Goal: Transaction & Acquisition: Purchase product/service

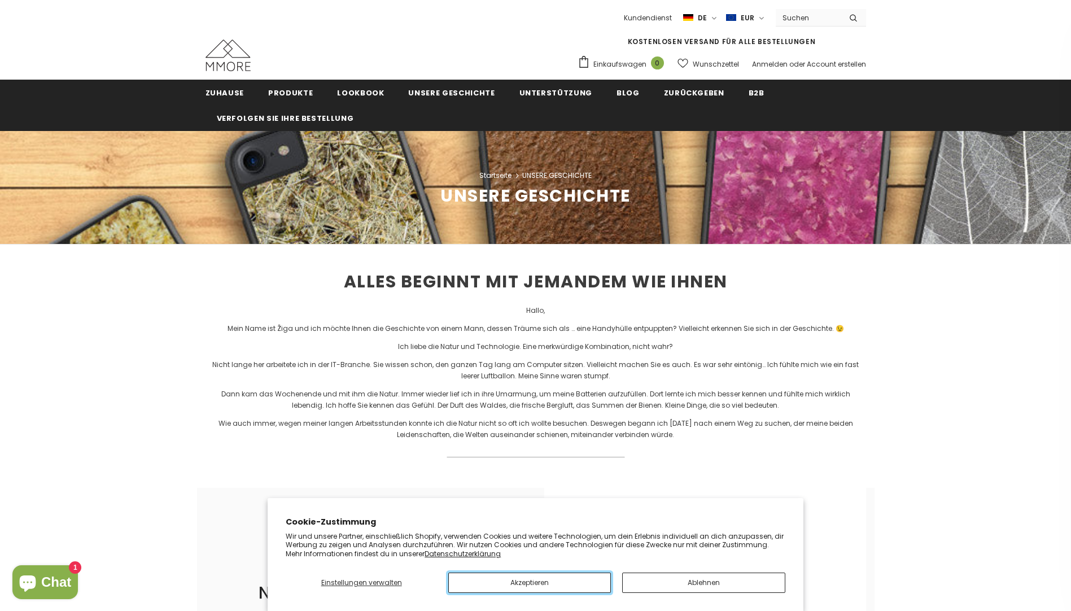
drag, startPoint x: 535, startPoint y: 580, endPoint x: 552, endPoint y: 570, distance: 19.5
click at [535, 580] on button "Akzeptieren" at bounding box center [529, 582] width 163 height 20
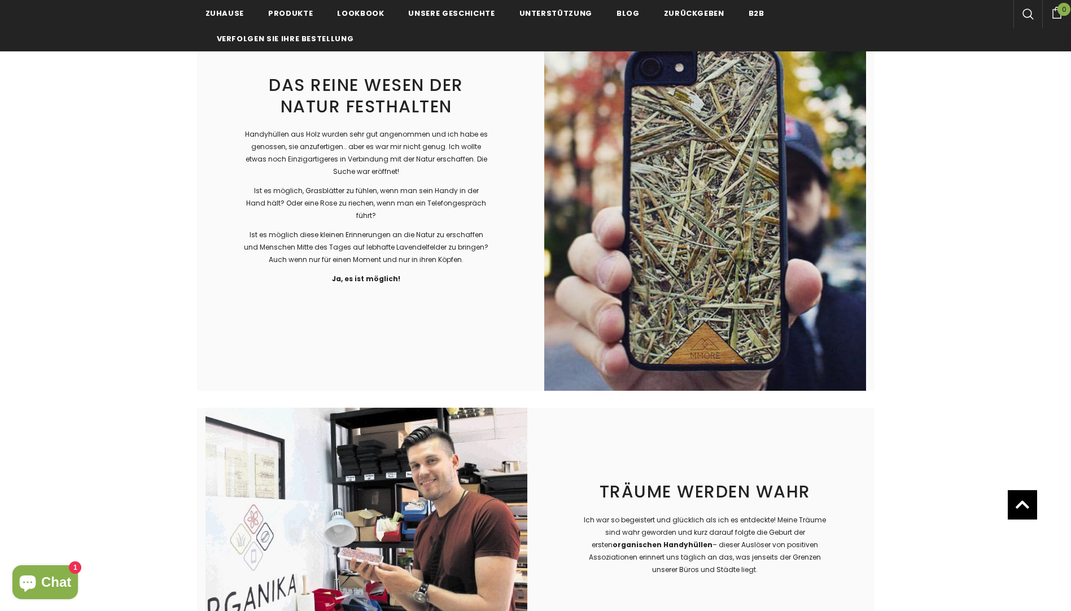
scroll to position [1242, 0]
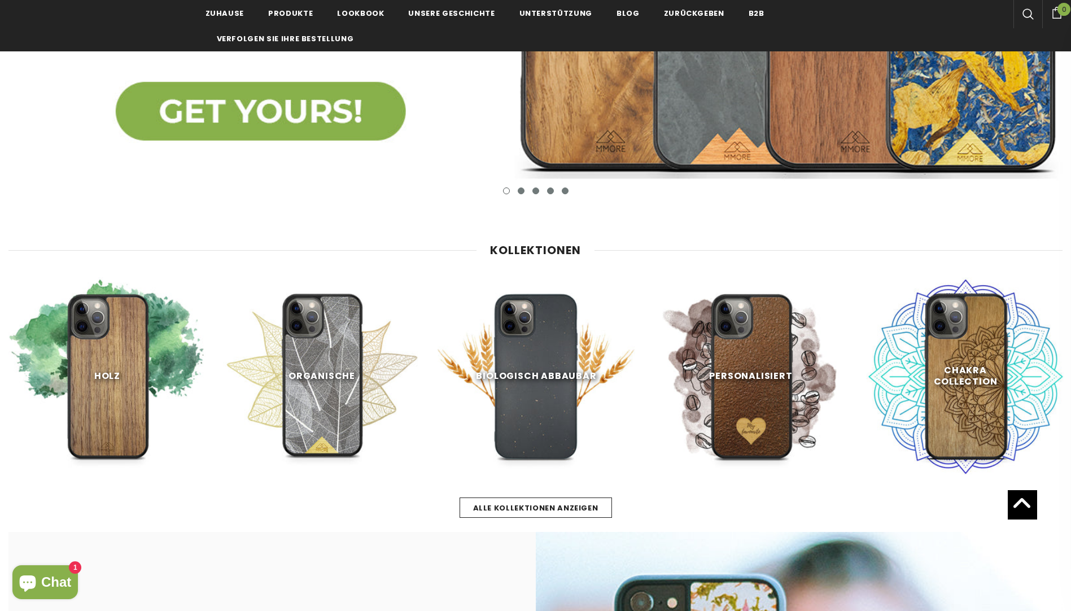
scroll to position [395, 0]
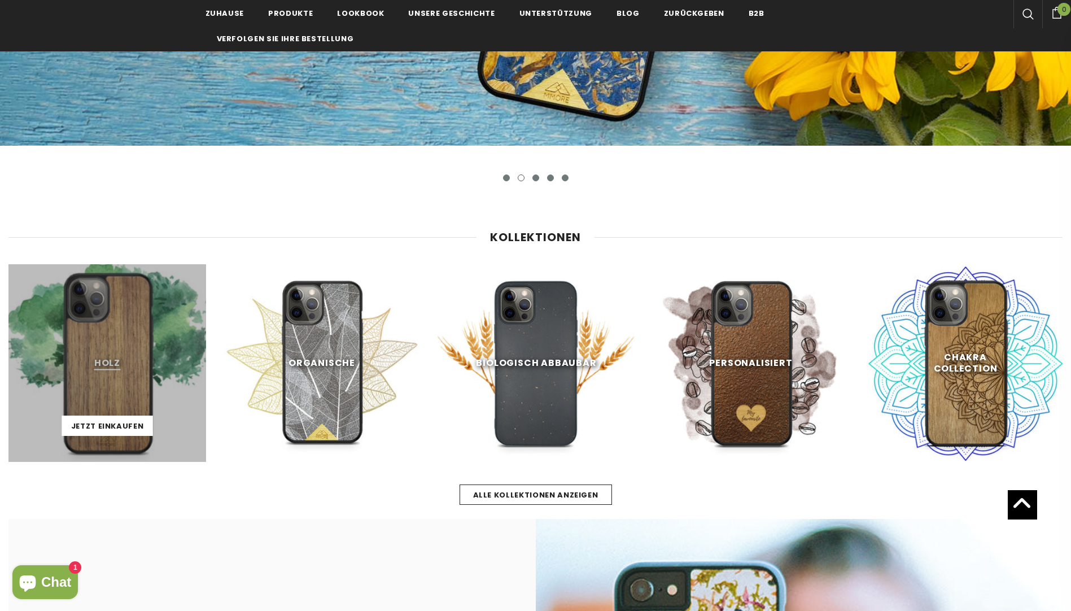
click at [108, 382] on link at bounding box center [107, 363] width 198 height 198
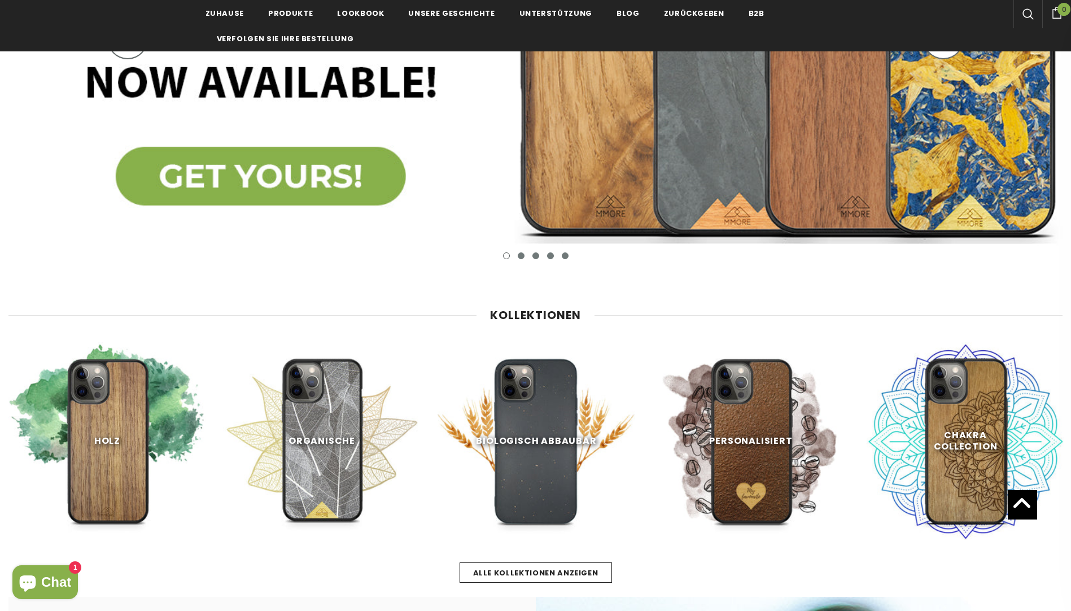
scroll to position [339, 0]
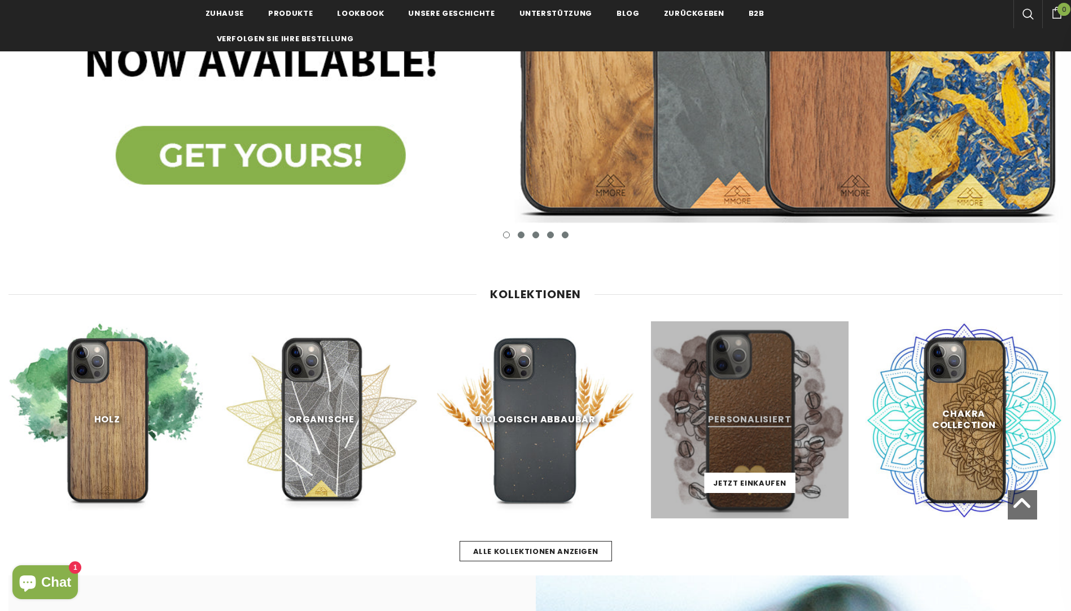
scroll to position [339, 0]
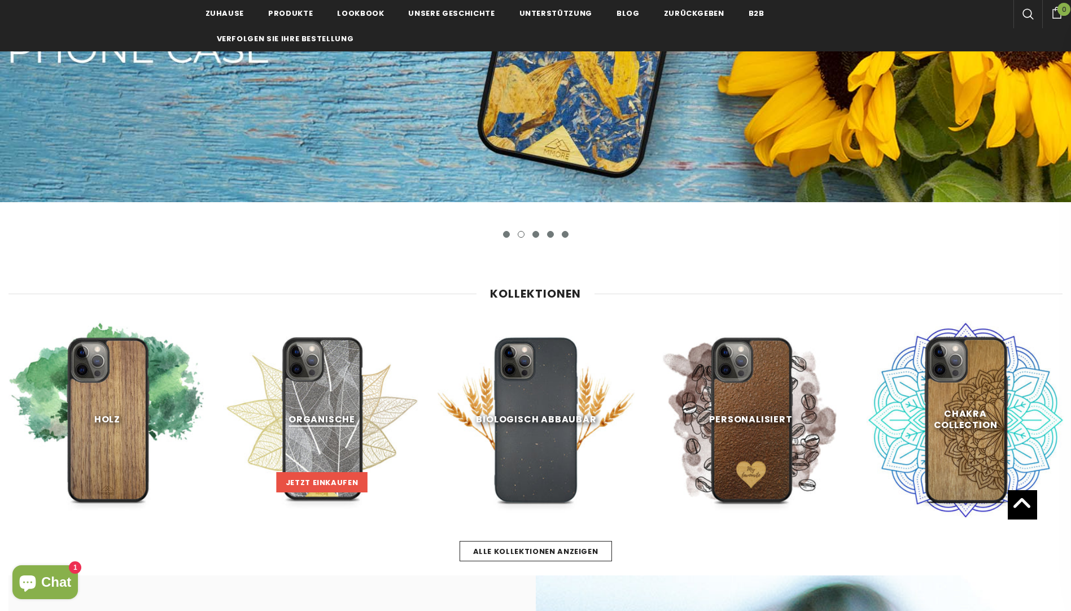
click at [329, 479] on span "Jetzt einkaufen" at bounding box center [322, 482] width 73 height 11
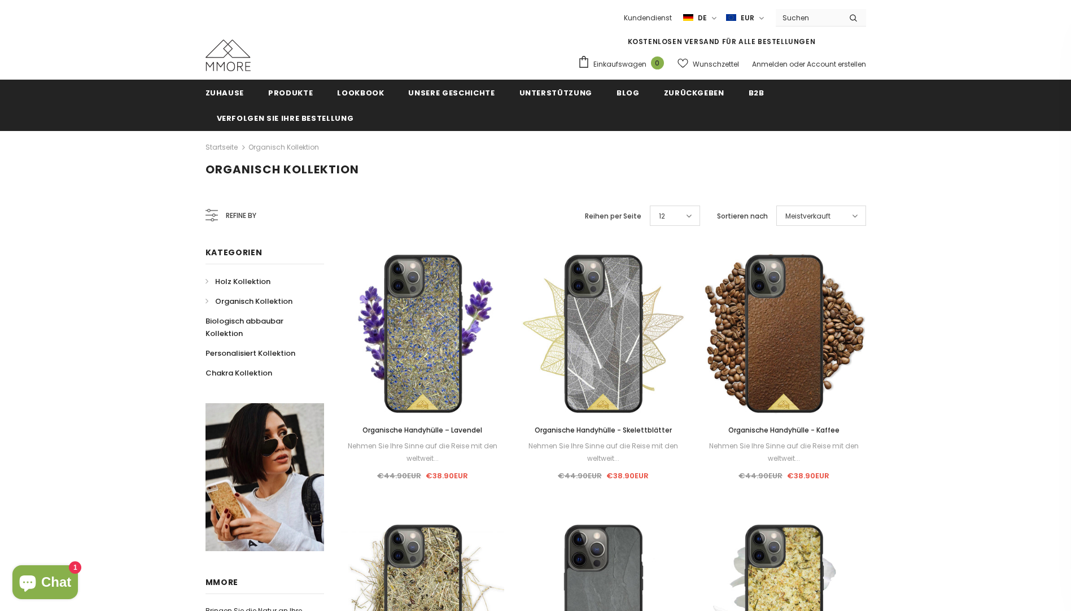
click at [239, 282] on span "Holz Kollektion" at bounding box center [242, 281] width 55 height 11
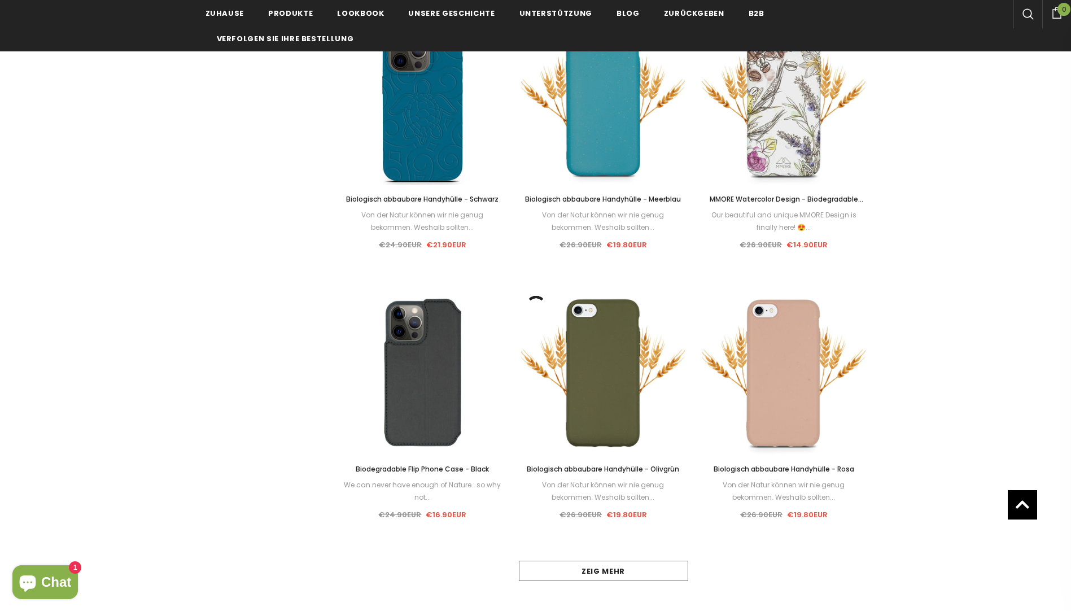
scroll to position [790, 0]
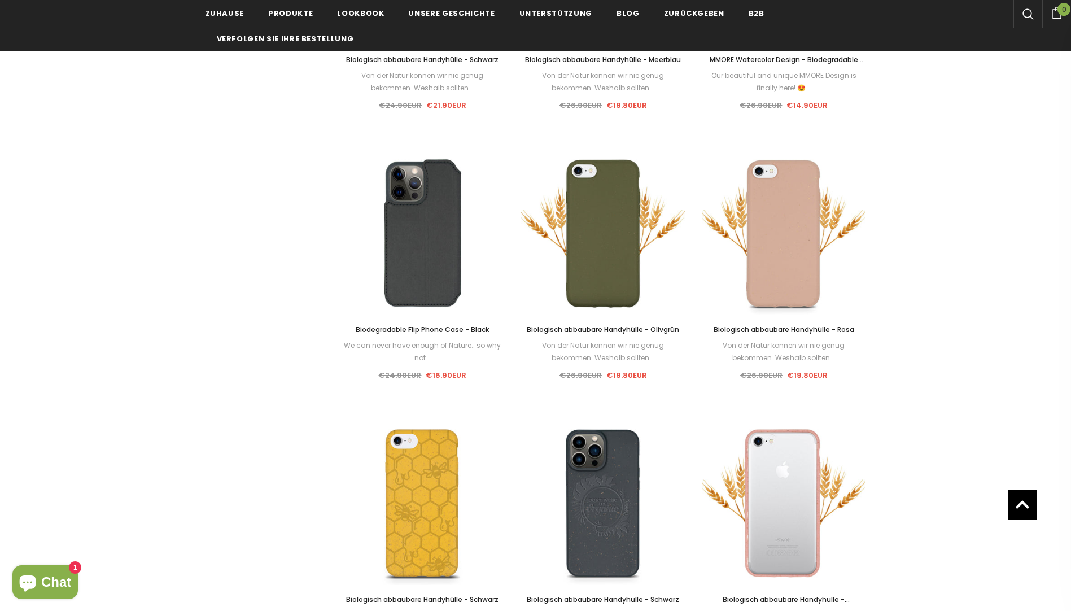
scroll to position [960, 0]
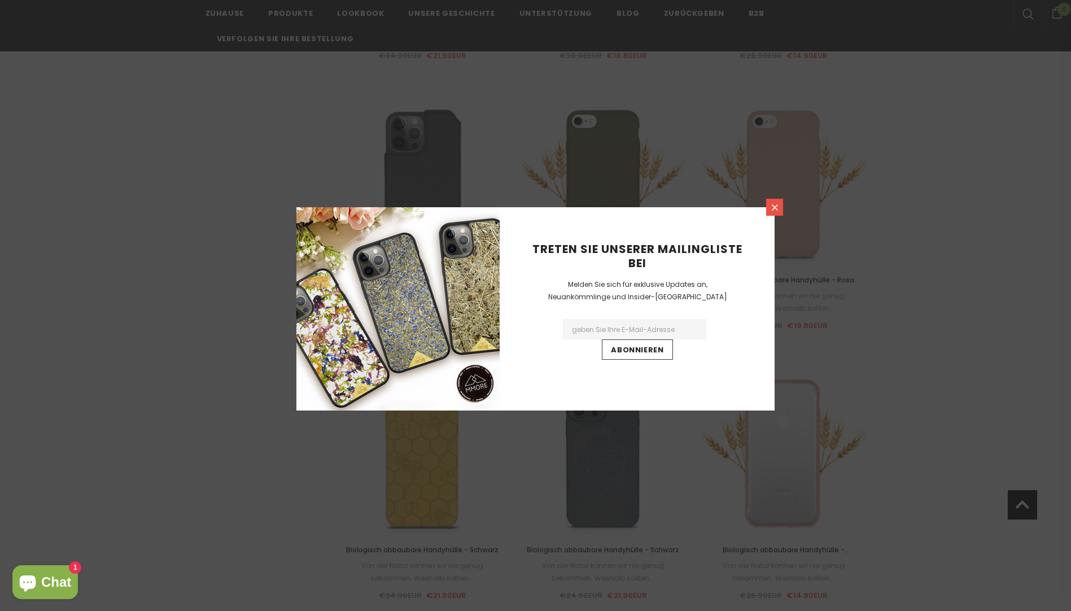
click at [780, 209] on link at bounding box center [774, 207] width 17 height 17
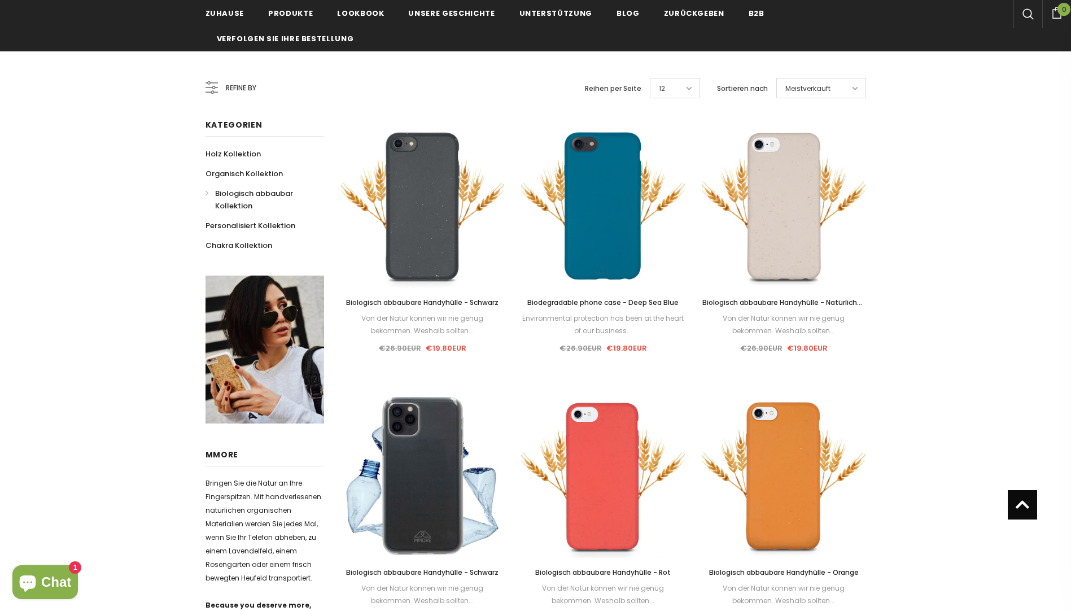
scroll to position [113, 0]
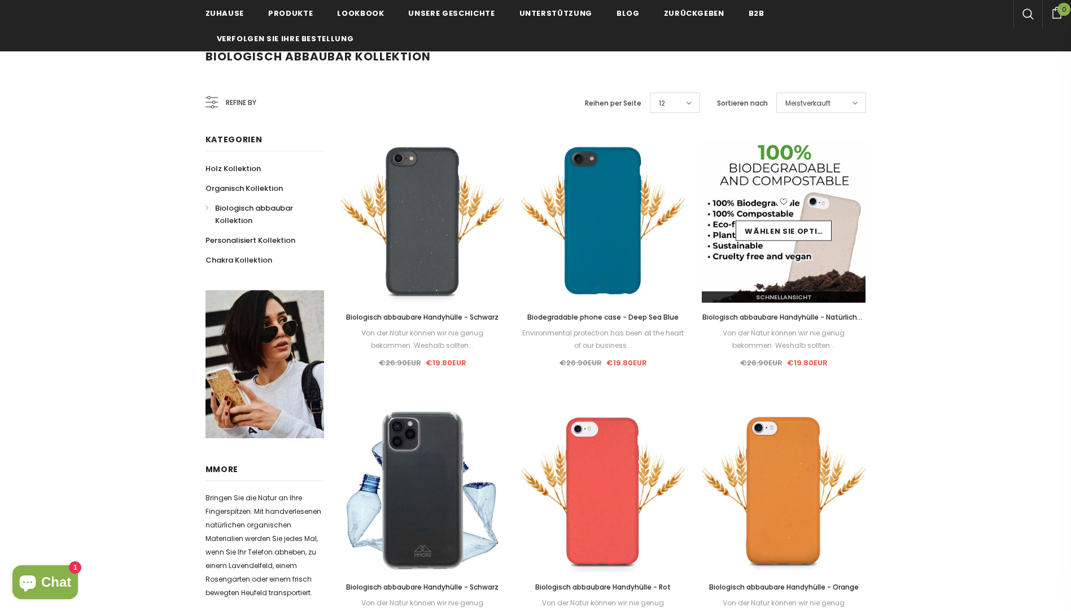
click at [782, 267] on img at bounding box center [784, 221] width 164 height 164
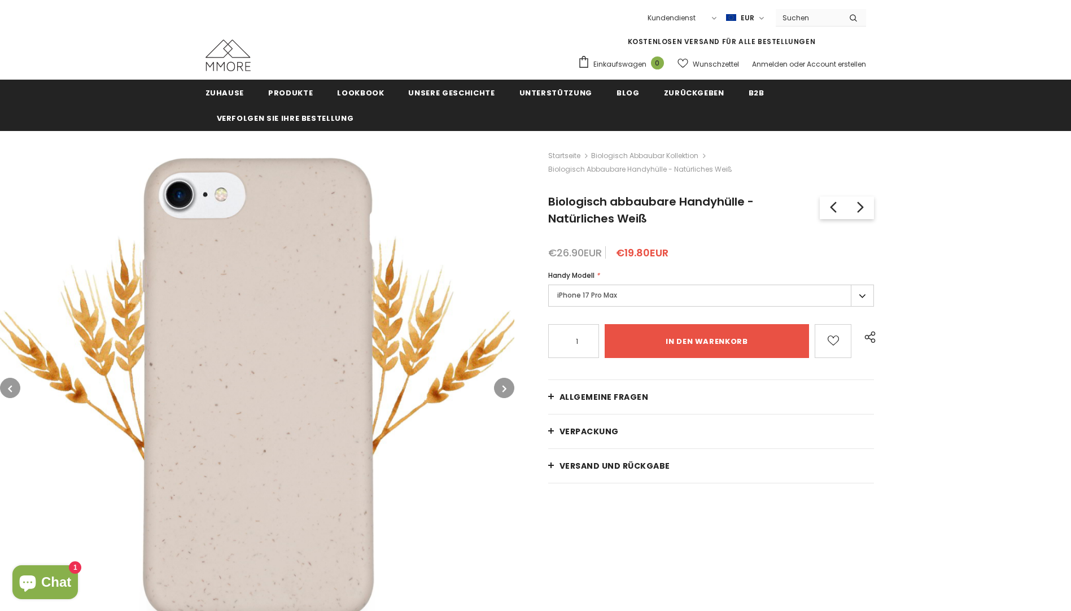
click at [767, 290] on label "iPhone 17 Pro Max" at bounding box center [711, 296] width 326 height 22
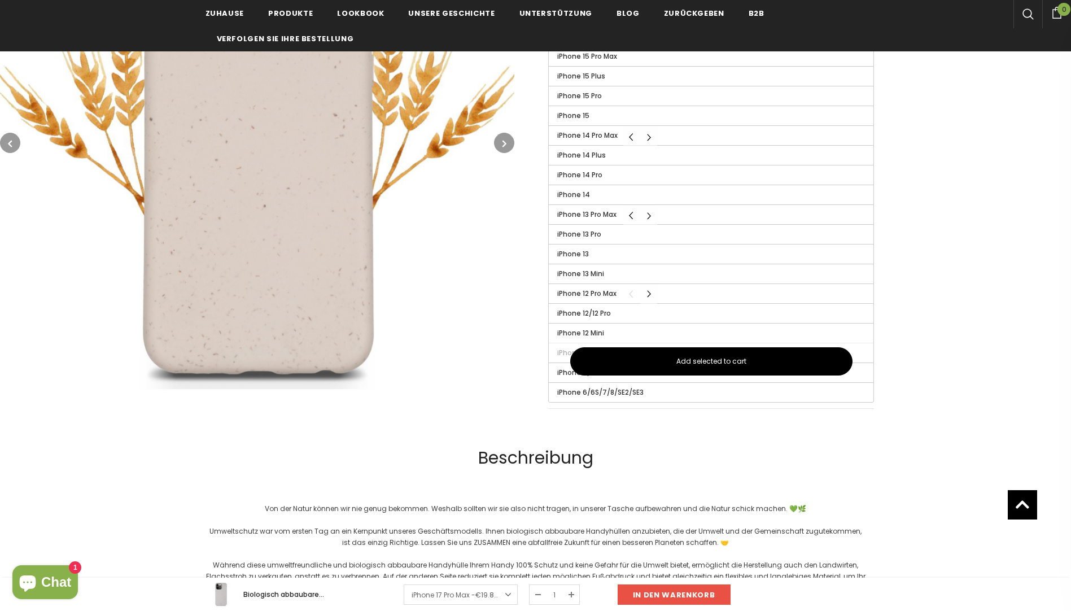
scroll to position [452, 0]
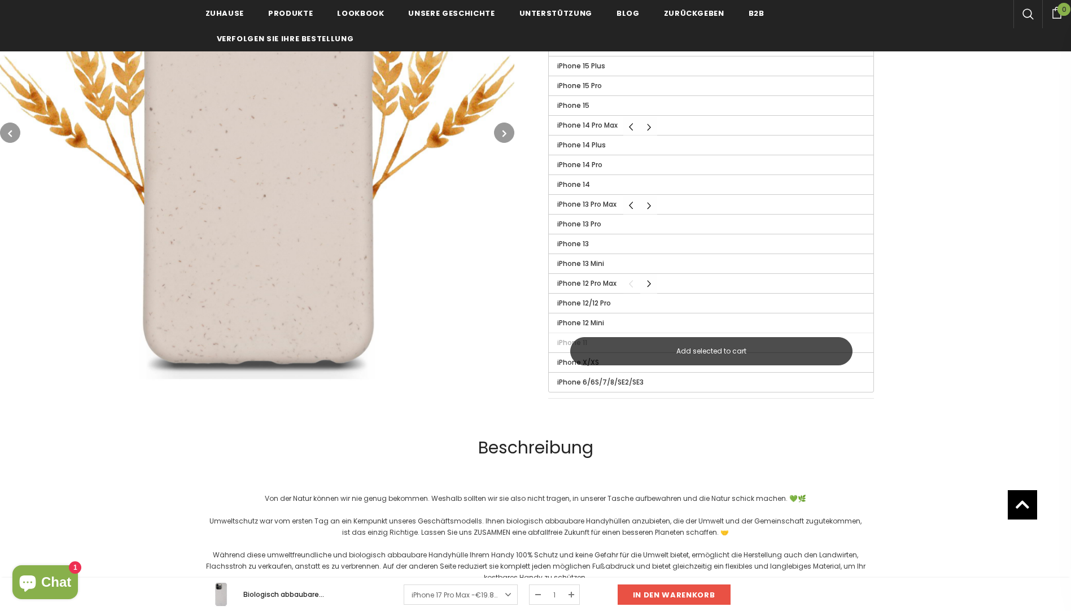
click at [700, 353] on span "Add selected to cart" at bounding box center [711, 351] width 70 height 10
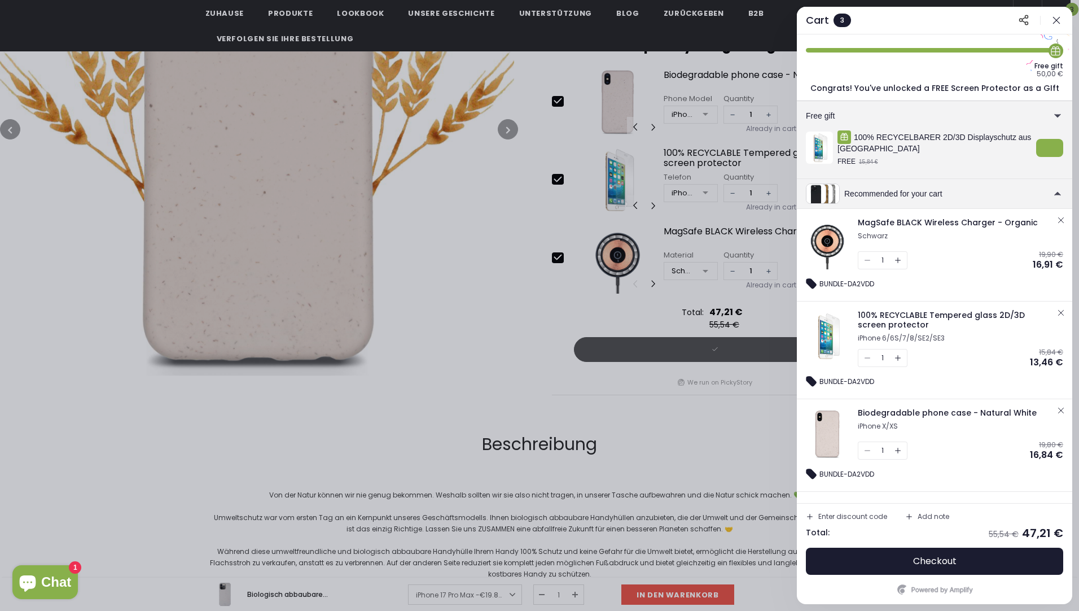
click at [1055, 20] on icon "button" at bounding box center [1056, 20] width 11 height 11
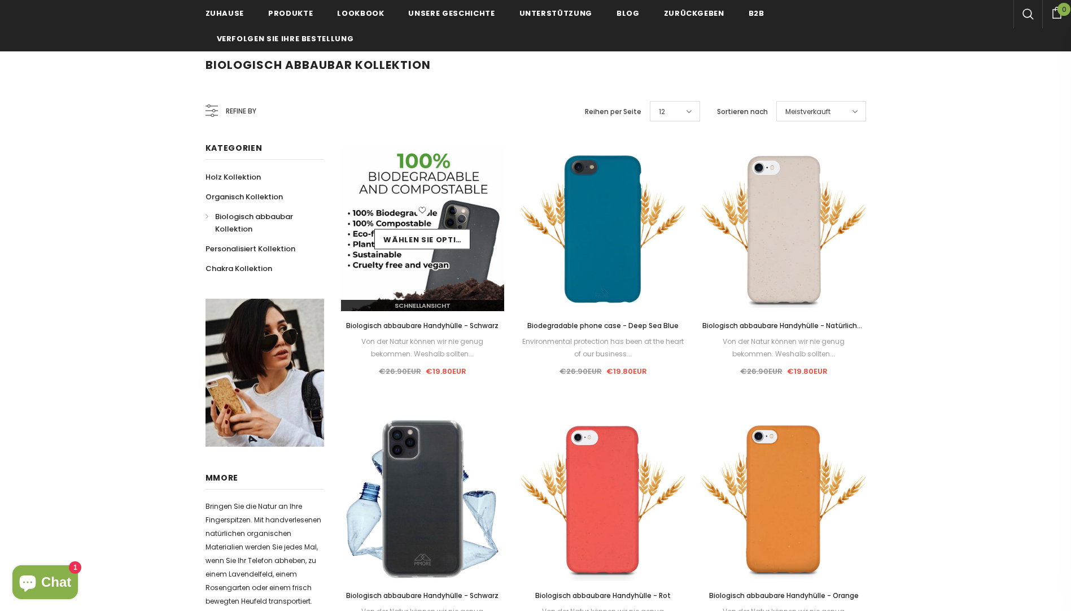
scroll to position [113, 0]
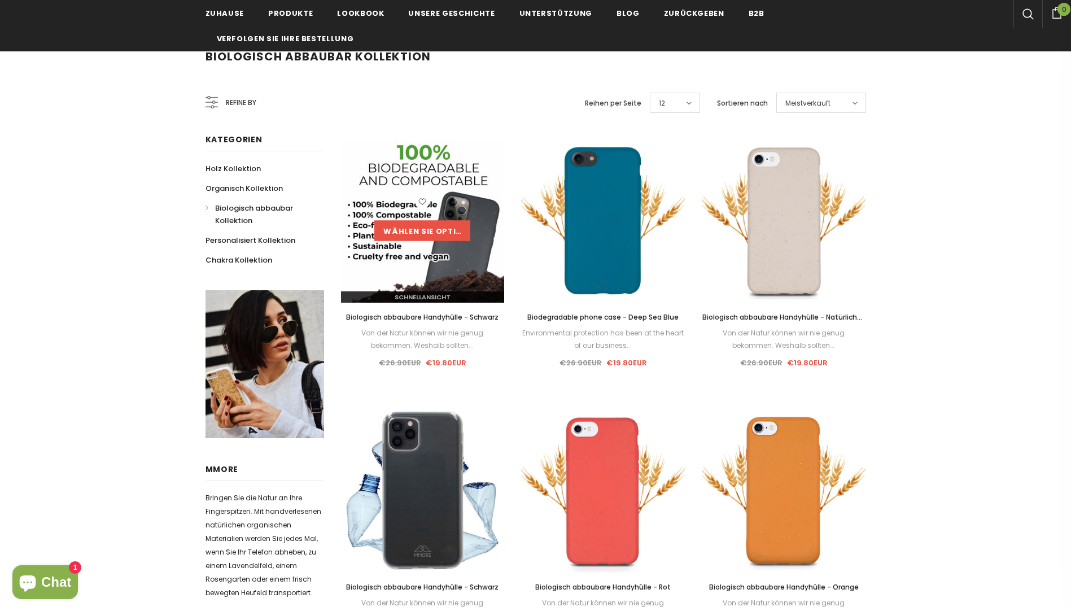
click at [439, 229] on link "Wählen Sie Optionen" at bounding box center [422, 230] width 96 height 20
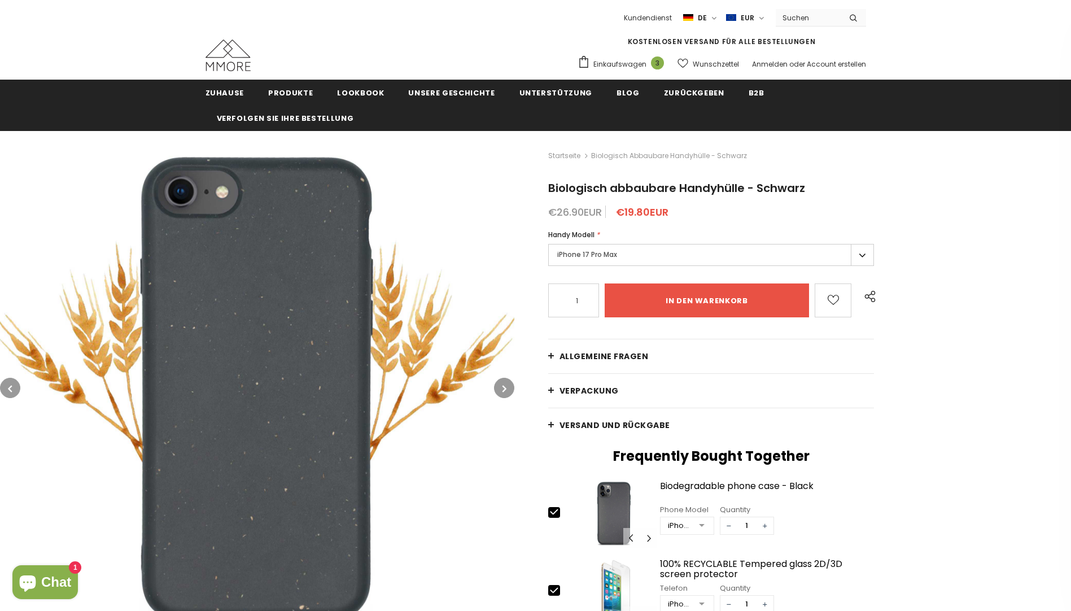
click at [864, 252] on label "iPhone 17 Pro Max" at bounding box center [711, 255] width 326 height 22
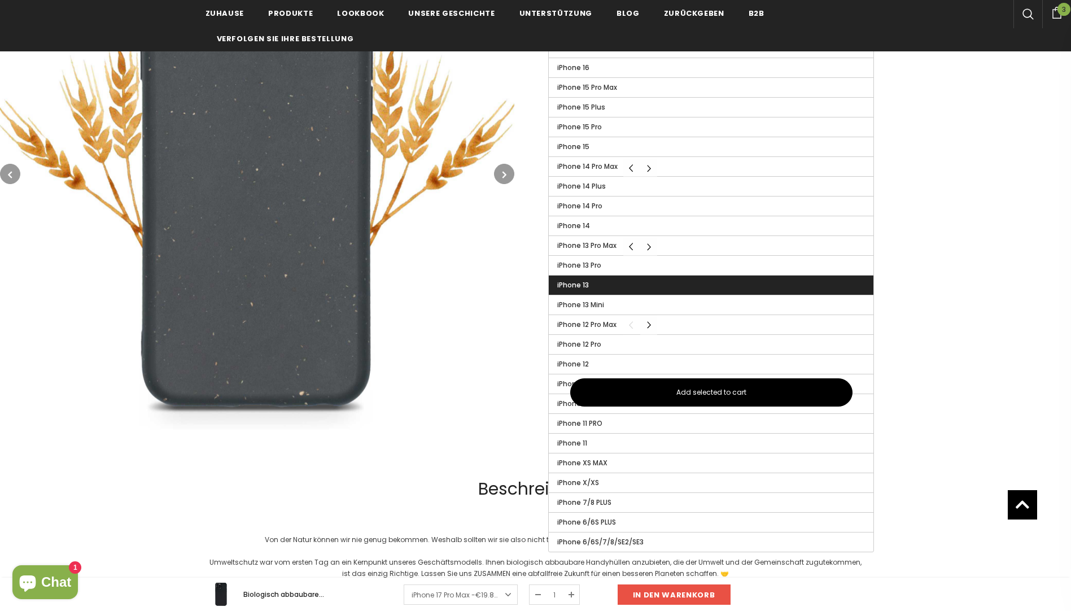
scroll to position [395, 0]
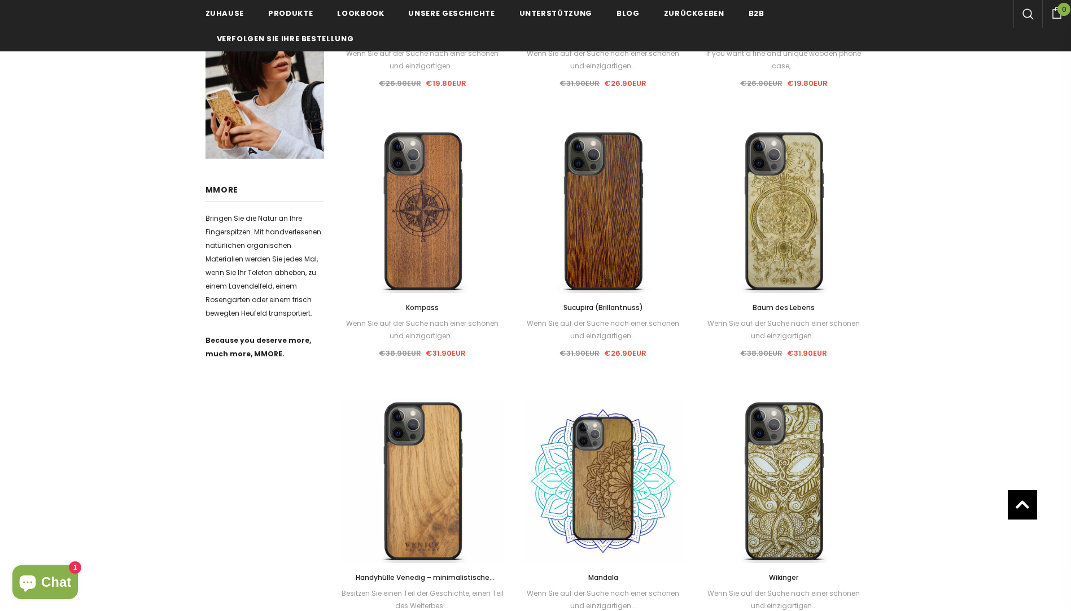
scroll to position [395, 0]
